Goal: Task Accomplishment & Management: Manage account settings

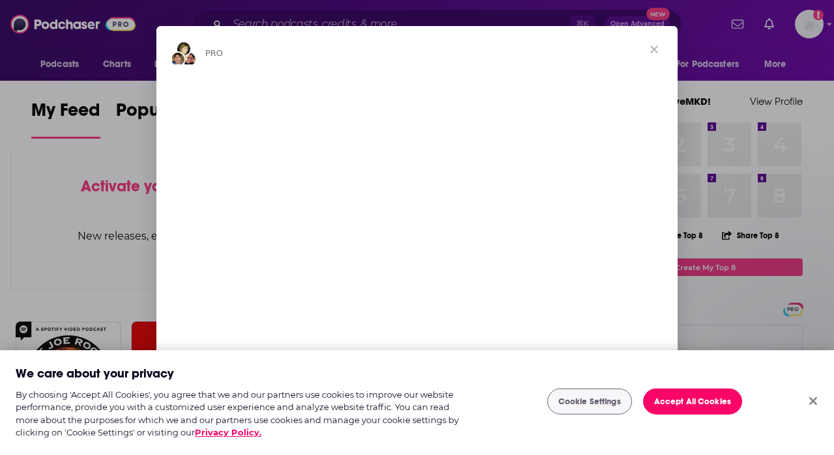
click at [811, 397] on button "Close" at bounding box center [813, 401] width 29 height 29
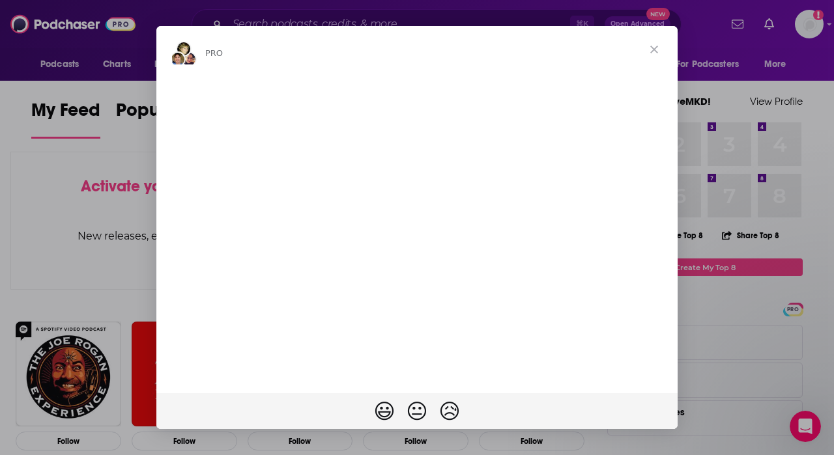
click at [652, 48] on span "Close" at bounding box center [654, 49] width 47 height 47
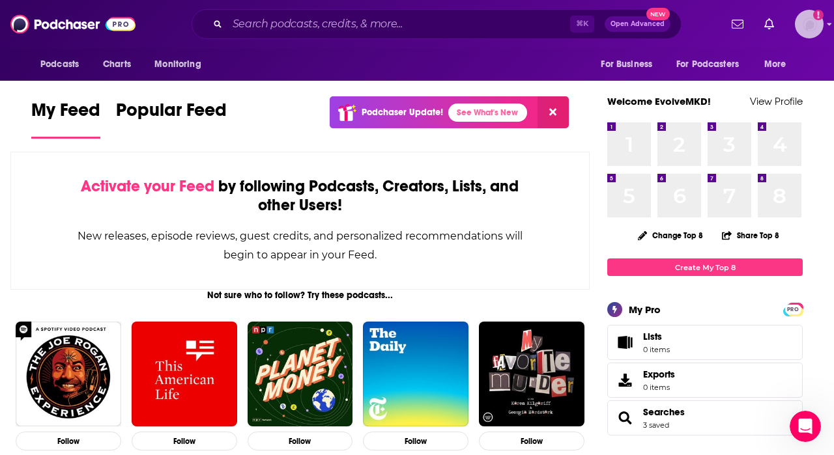
click at [807, 20] on img "Logged in as EvolveMKD" at bounding box center [809, 24] width 29 height 29
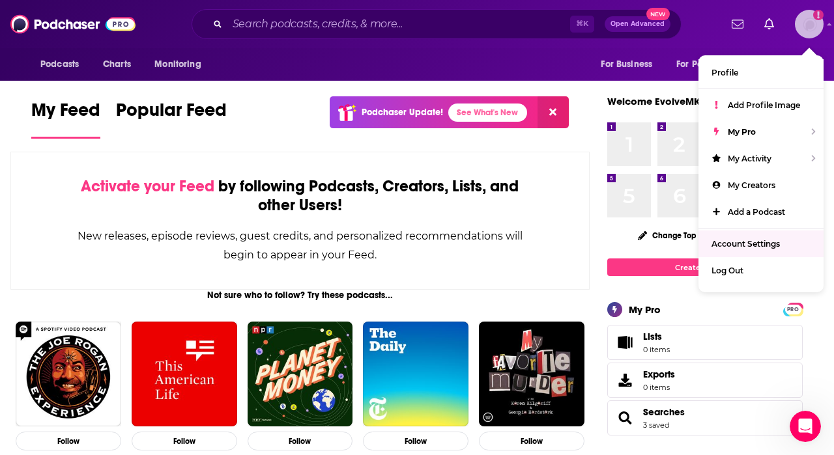
click at [732, 242] on span "Account Settings" at bounding box center [745, 244] width 68 height 10
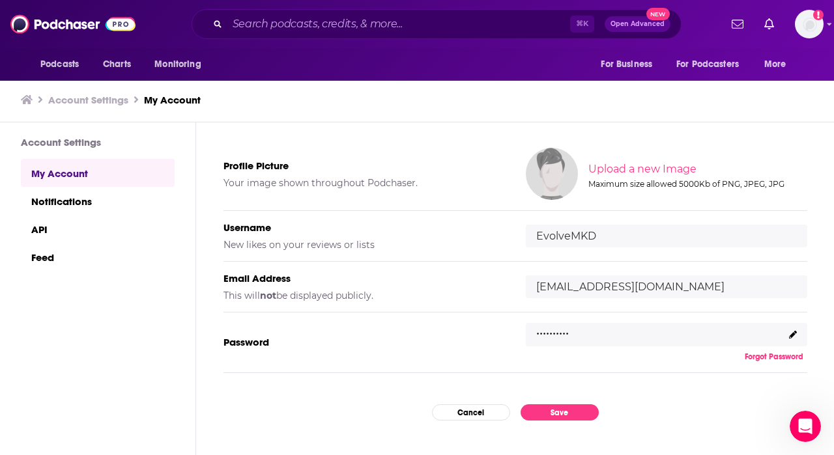
scroll to position [89, 0]
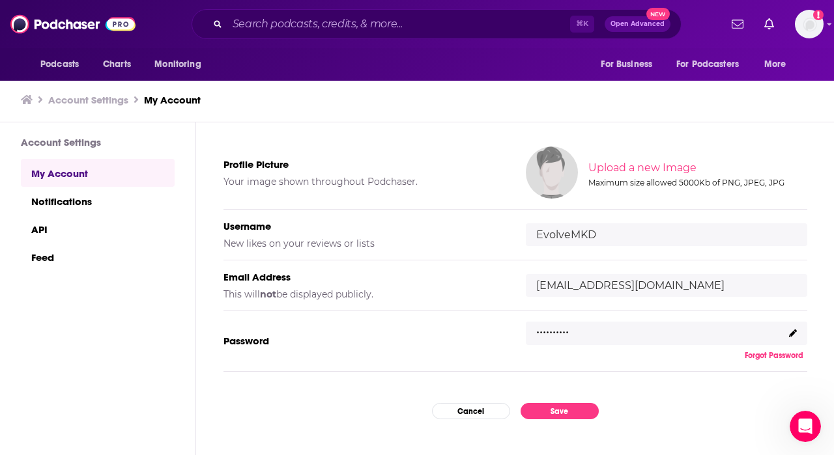
click at [794, 334] on icon at bounding box center [793, 334] width 8 height 8
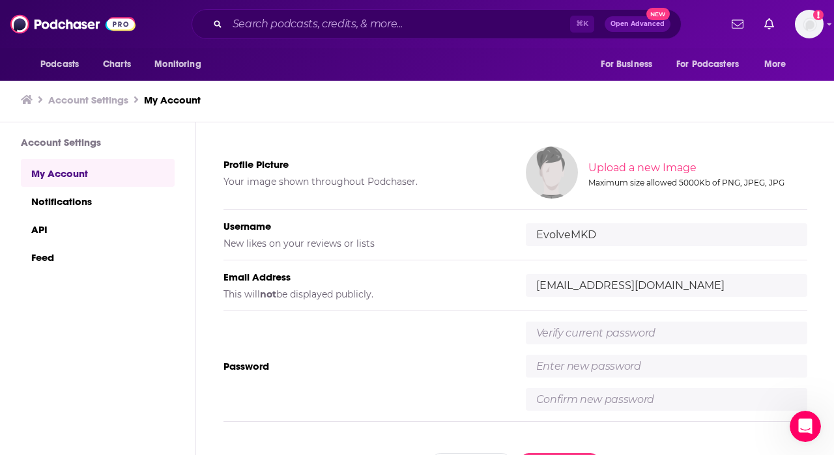
scroll to position [205, 0]
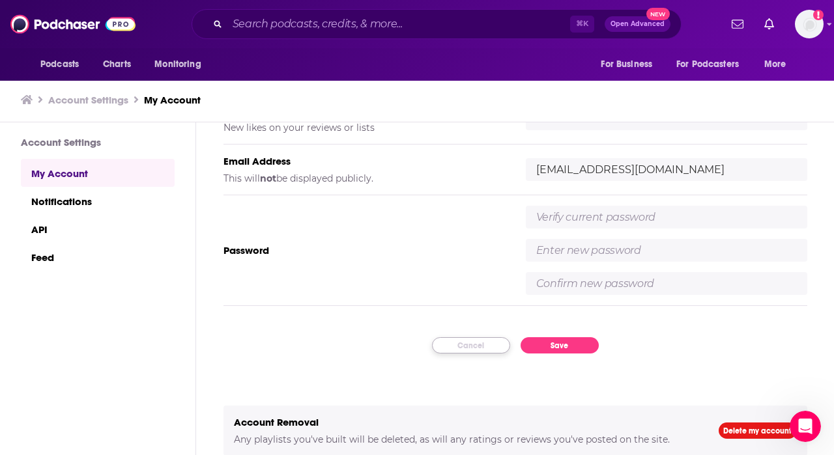
click at [490, 347] on button "Cancel" at bounding box center [471, 345] width 78 height 16
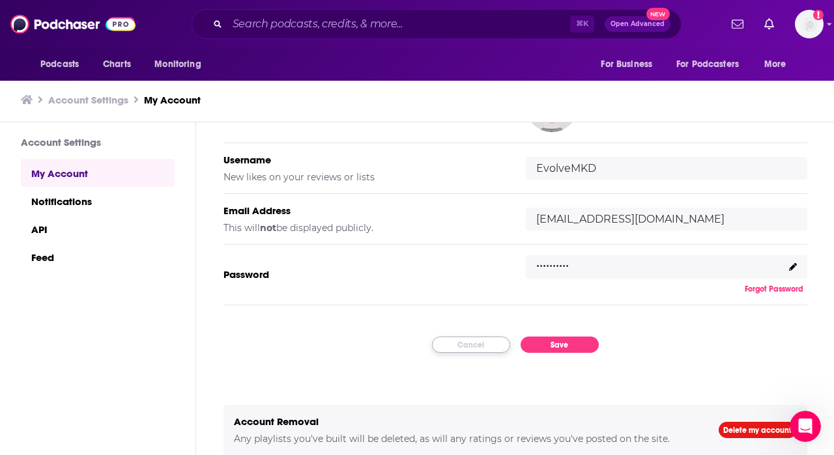
scroll to position [154, 0]
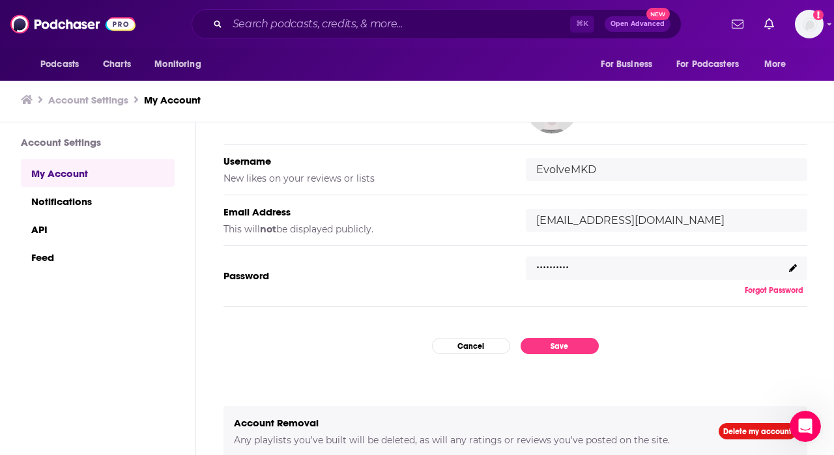
click at [668, 265] on div ".........." at bounding box center [666, 268] width 281 height 23
click at [646, 220] on input "[EMAIL_ADDRESS][DOMAIN_NAME]" at bounding box center [666, 220] width 281 height 23
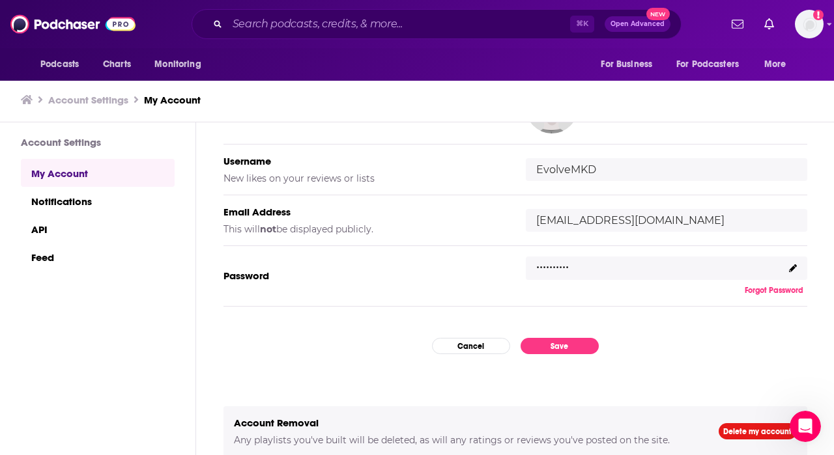
click at [646, 220] on input "[EMAIL_ADDRESS][DOMAIN_NAME]" at bounding box center [666, 220] width 281 height 23
click at [0, 455] on com-1password-button at bounding box center [0, 456] width 0 height 0
click at [780, 201] on div "Email Address This will not be displayed publicly. [EMAIL_ADDRESS][DOMAIN_NAME]" at bounding box center [515, 220] width 584 height 51
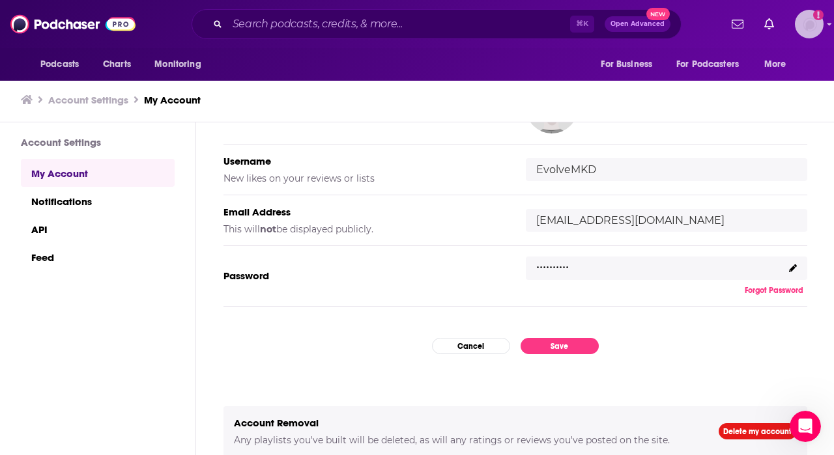
click at [808, 27] on img "Logged in as EvolveMKD" at bounding box center [809, 24] width 29 height 29
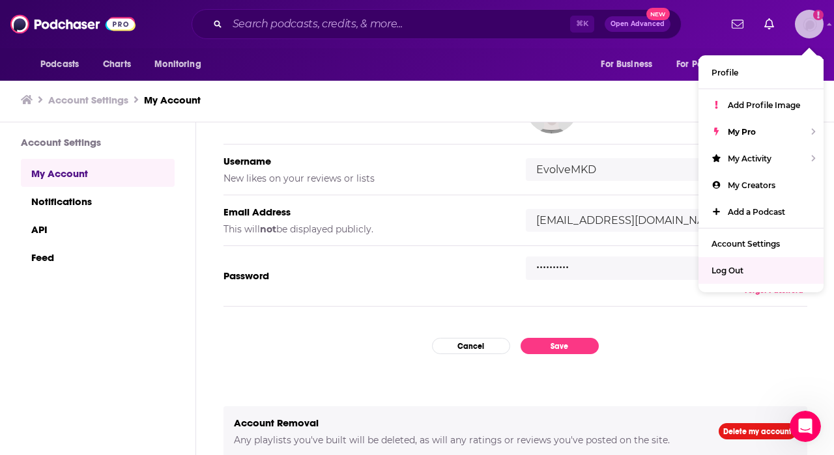
click at [725, 268] on span "Log Out" at bounding box center [727, 271] width 32 height 10
